Goal: Information Seeking & Learning: Learn about a topic

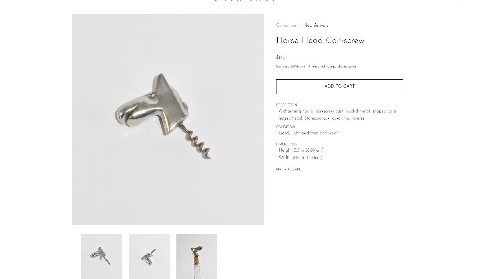
scroll to position [18, 0]
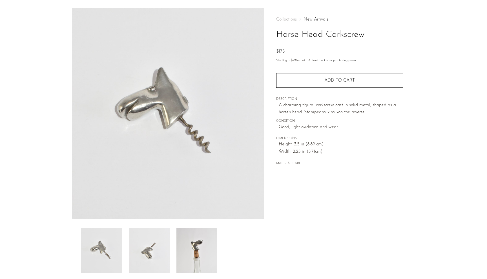
click at [161, 256] on img at bounding box center [149, 250] width 41 height 45
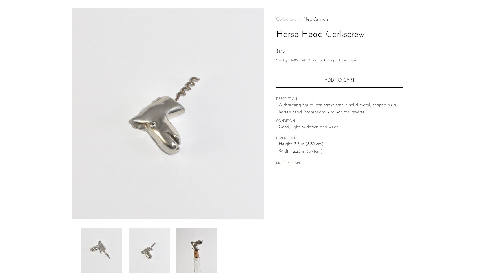
click at [108, 242] on img at bounding box center [101, 250] width 41 height 45
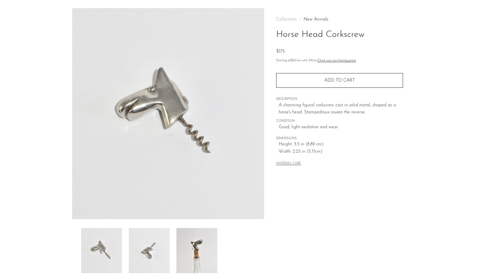
click at [208, 240] on img at bounding box center [196, 250] width 41 height 45
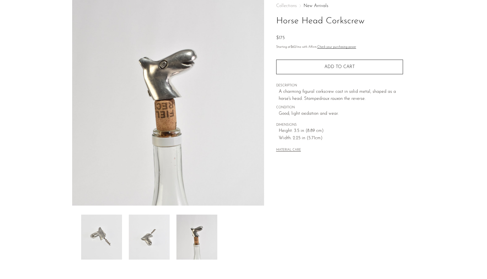
scroll to position [0, 0]
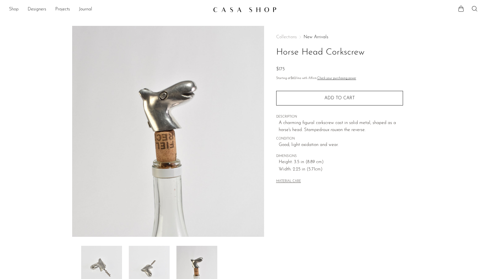
click at [13, 8] on link "Shop" at bounding box center [14, 9] width 10 height 7
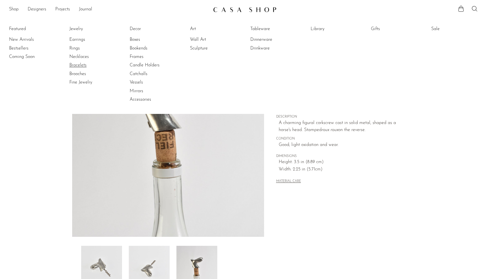
scroll to position [2, 0]
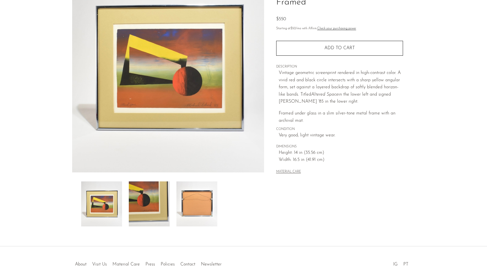
scroll to position [47, 0]
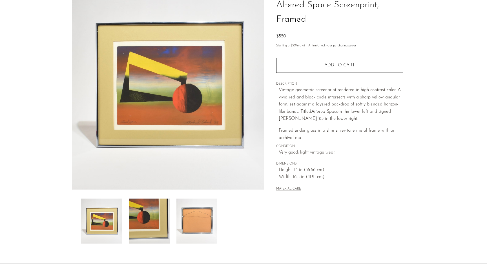
click at [154, 224] on img at bounding box center [149, 221] width 41 height 45
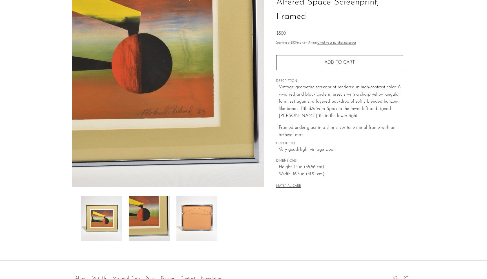
scroll to position [70, 0]
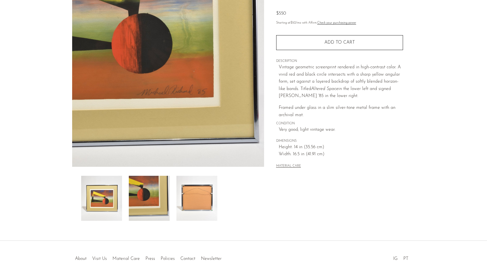
click at [113, 206] on img at bounding box center [101, 198] width 41 height 45
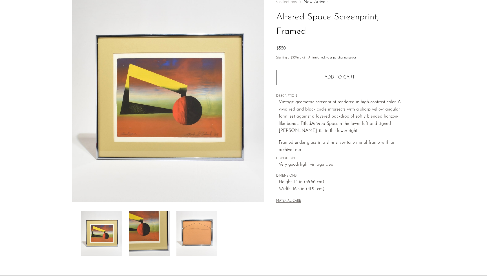
scroll to position [34, 0]
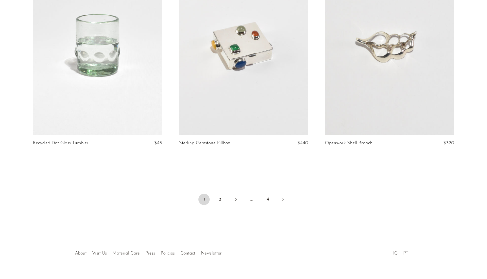
scroll to position [2376, 0]
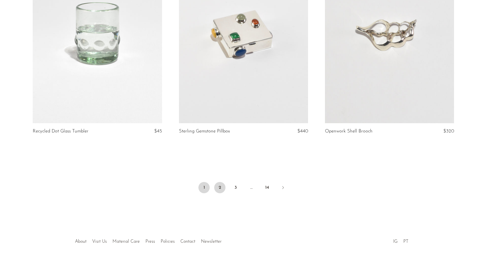
click at [219, 186] on link "2" at bounding box center [219, 187] width 11 height 11
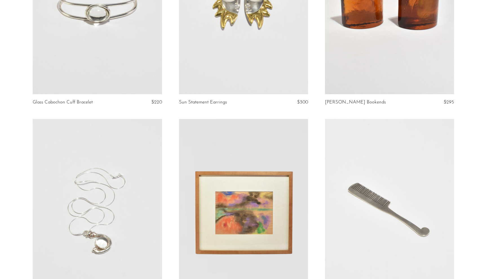
scroll to position [412, 0]
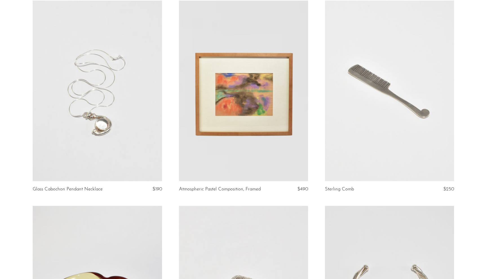
click at [239, 116] on link at bounding box center [243, 91] width 129 height 181
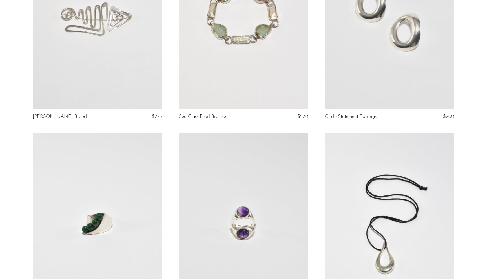
scroll to position [946, 0]
click at [113, 47] on link at bounding box center [97, 18] width 129 height 181
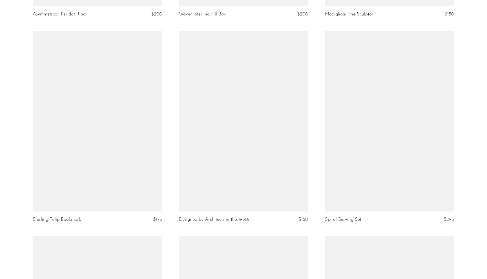
scroll to position [2079, 0]
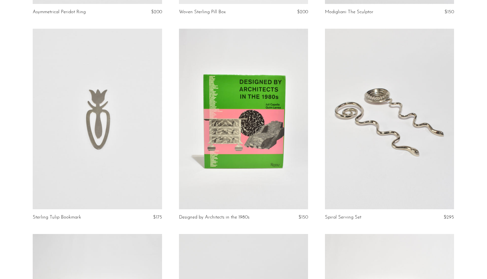
click at [111, 69] on link at bounding box center [97, 119] width 129 height 181
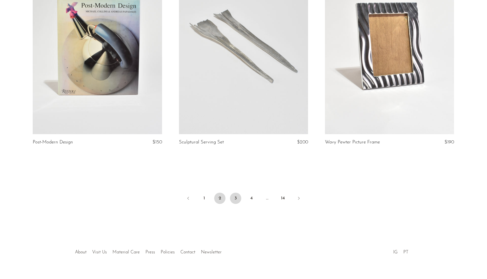
click at [235, 198] on link "3" at bounding box center [235, 198] width 11 height 11
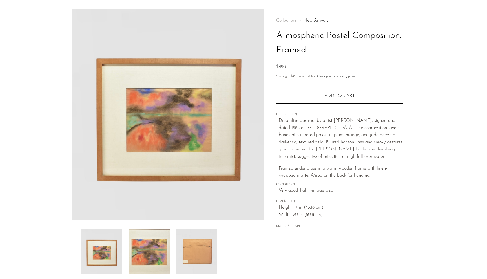
scroll to position [87, 0]
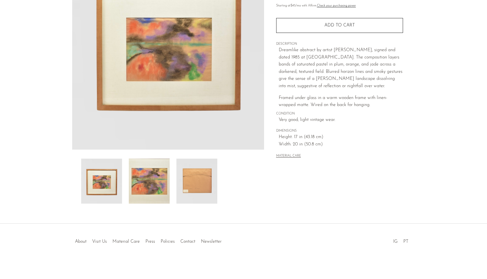
click at [142, 177] on img at bounding box center [149, 181] width 41 height 45
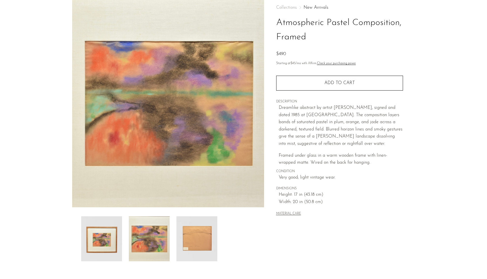
scroll to position [29, 0]
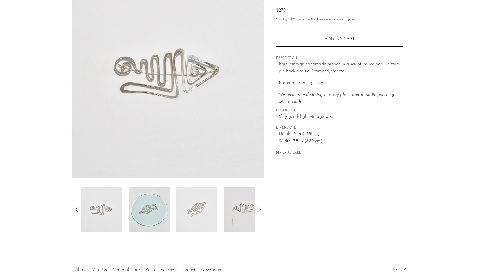
scroll to position [87, 0]
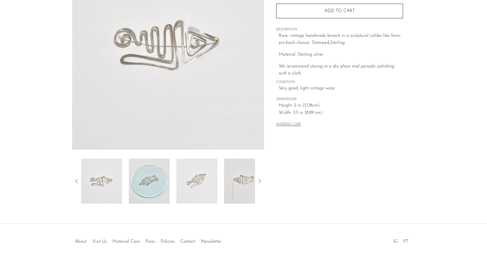
click at [152, 190] on img at bounding box center [149, 181] width 41 height 45
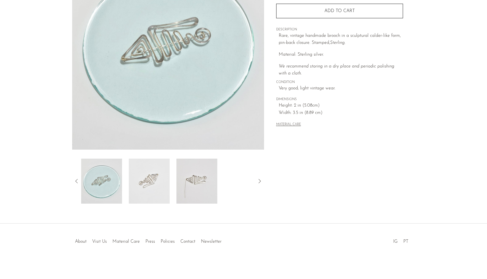
click at [153, 177] on img at bounding box center [149, 181] width 41 height 45
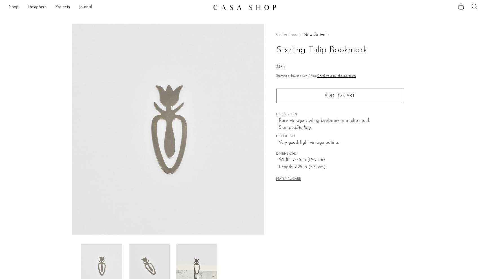
scroll to position [3, 0]
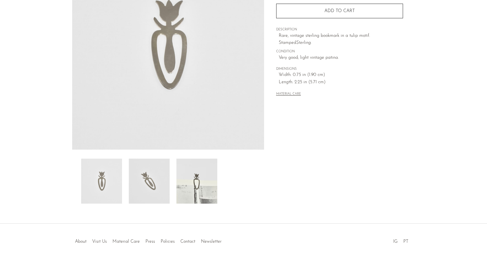
click at [189, 186] on img at bounding box center [196, 181] width 41 height 45
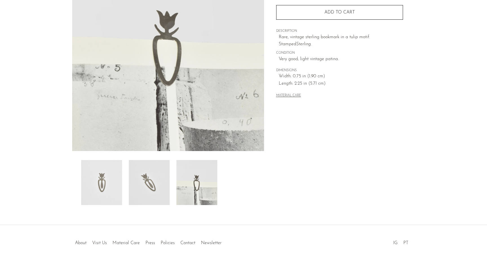
scroll to position [87, 0]
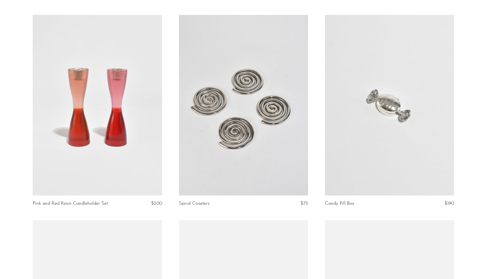
scroll to position [328, 0]
